Goal: Navigation & Orientation: Find specific page/section

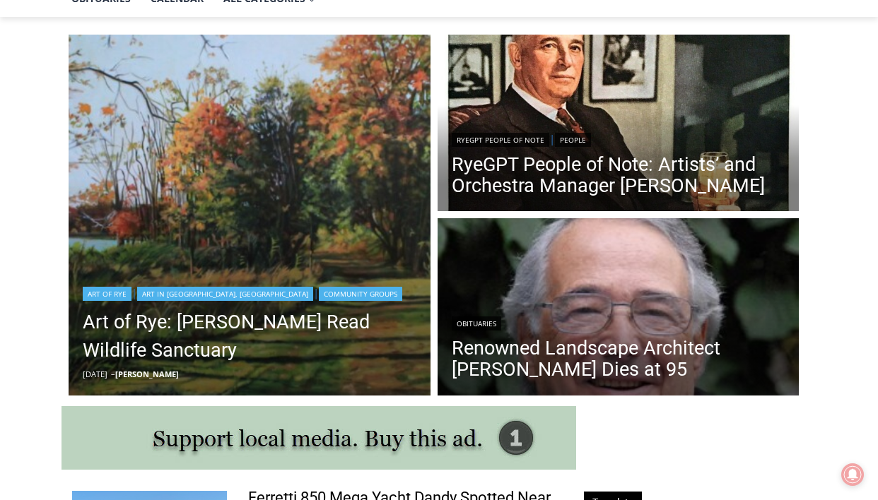
click at [313, 122] on img "Read More Art of Rye: Edith G. Read Wildlife Sanctuary" at bounding box center [250, 216] width 362 height 362
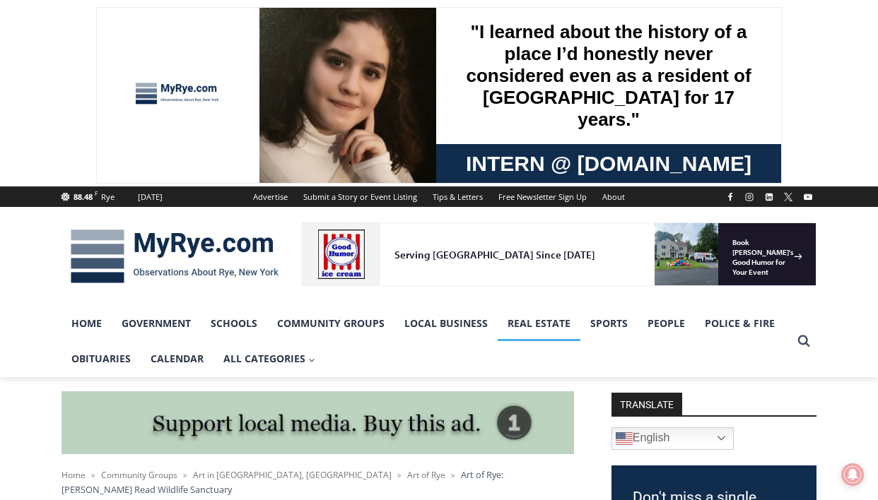
click at [531, 330] on link "Real Estate" at bounding box center [539, 323] width 83 height 35
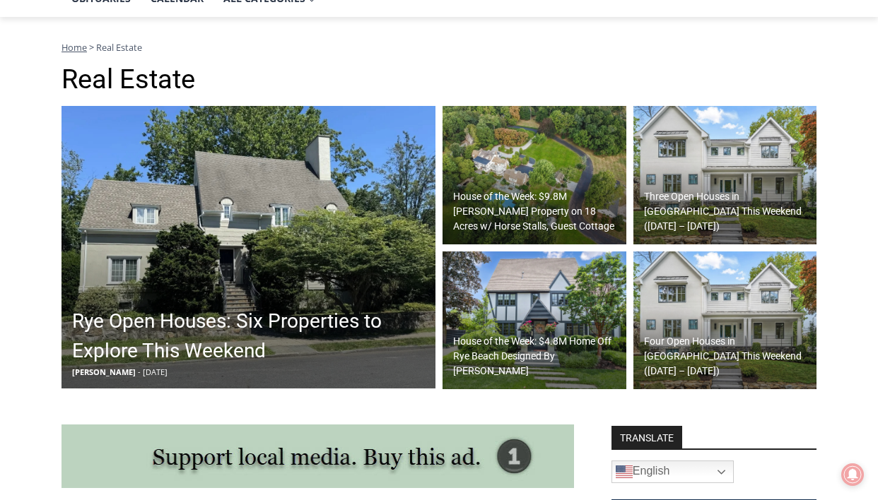
click at [256, 160] on img at bounding box center [248, 247] width 374 height 283
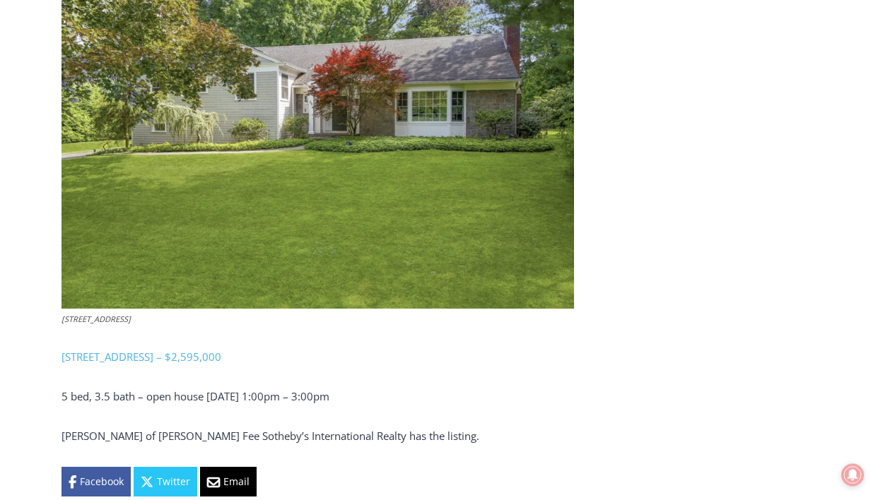
scroll to position [3353, 0]
